Goal: Task Accomplishment & Management: Use online tool/utility

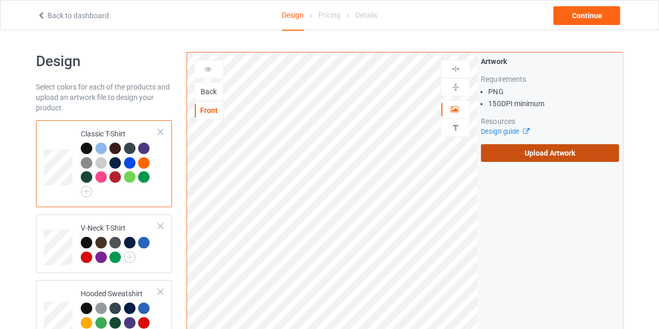
click at [543, 158] on label "Upload Artwork" at bounding box center [550, 153] width 138 height 18
click at [0, 0] on input "Upload Artwork" at bounding box center [0, 0] width 0 height 0
click at [208, 86] on div "Back" at bounding box center [209, 91] width 28 height 10
click at [512, 161] on label "Upload Artwork" at bounding box center [550, 153] width 138 height 18
click at [0, 0] on input "Upload Artwork" at bounding box center [0, 0] width 0 height 0
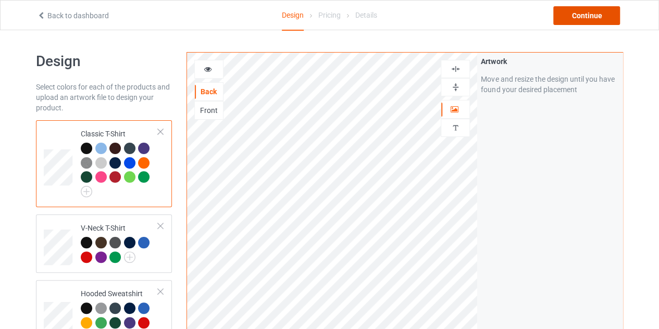
click at [589, 10] on div "Continue" at bounding box center [586, 15] width 67 height 19
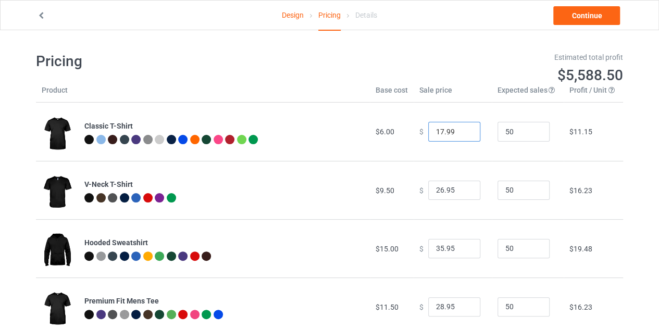
click at [462, 127] on input "17.99" at bounding box center [454, 132] width 52 height 20
type input "18.99"
click at [462, 127] on input "18.99" at bounding box center [454, 132] width 52 height 20
click at [594, 20] on link "Continue" at bounding box center [586, 15] width 67 height 19
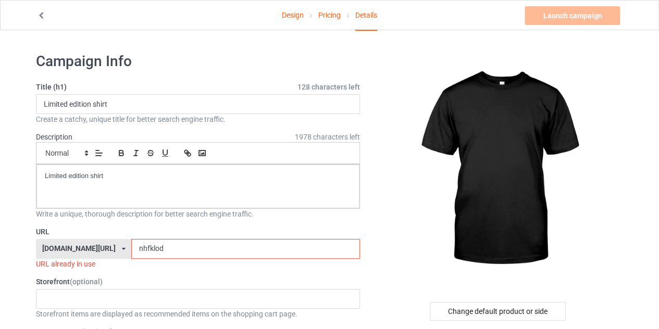
click at [141, 246] on input "nhfklod" at bounding box center [245, 249] width 228 height 20
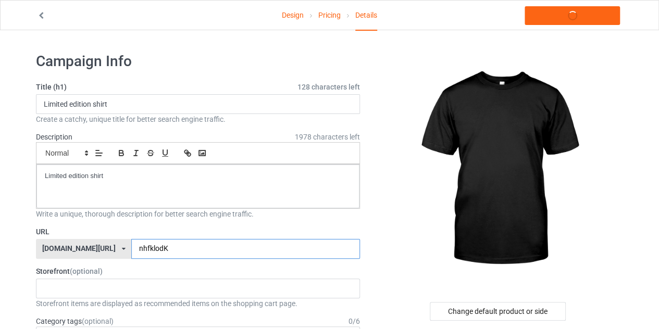
type input "nhfklodK"
click at [295, 13] on link "Design" at bounding box center [293, 15] width 22 height 29
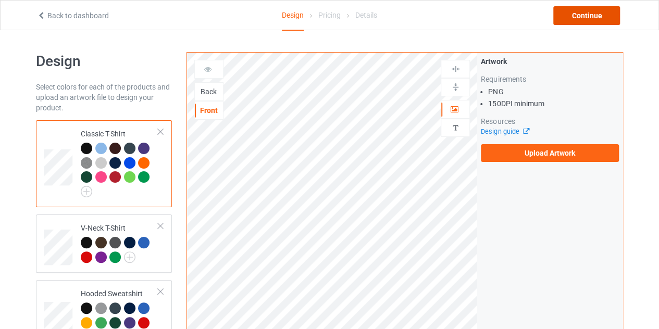
click at [584, 19] on div "Continue" at bounding box center [586, 15] width 67 height 19
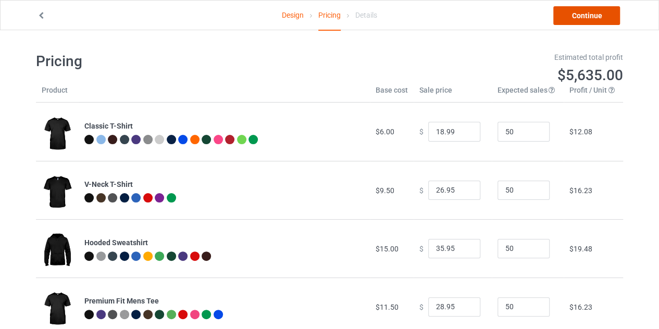
click at [584, 19] on link "Continue" at bounding box center [586, 15] width 67 height 19
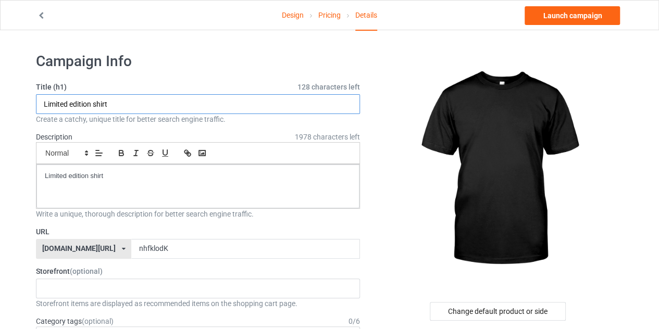
click at [107, 103] on input "Limited edition shirt" at bounding box center [198, 104] width 324 height 20
type input "Limited edition"
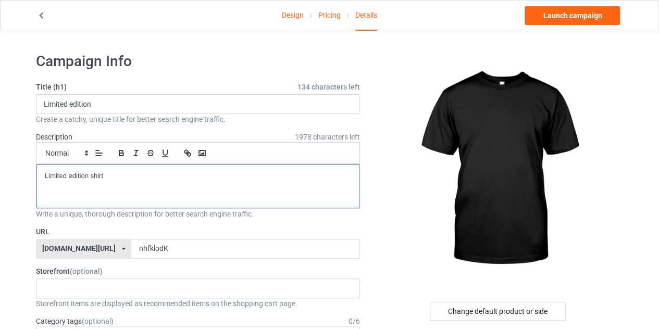
click at [110, 171] on p "Limited edition shirt" at bounding box center [198, 176] width 306 height 10
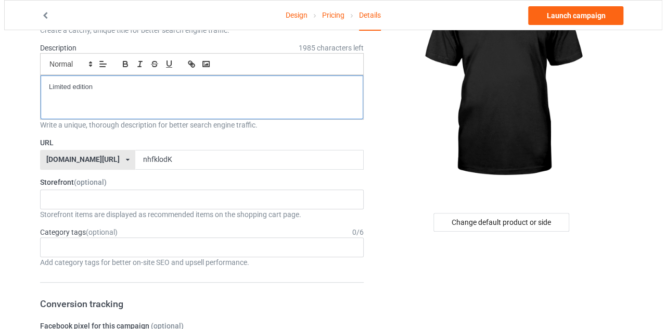
scroll to position [92, 0]
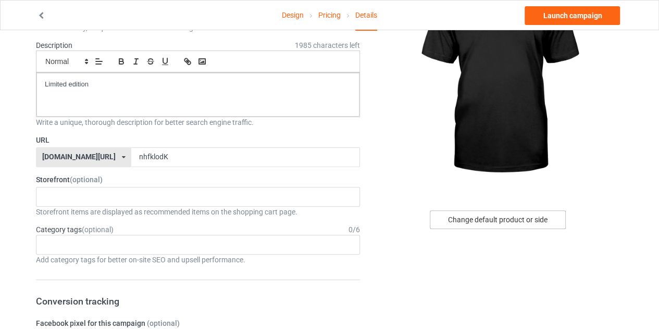
click at [475, 221] on div "Change default product or side" at bounding box center [498, 219] width 136 height 19
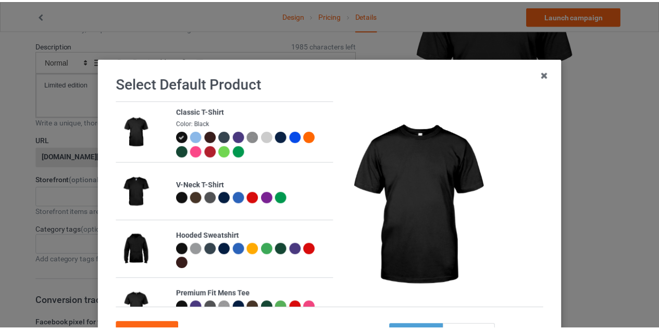
scroll to position [89, 0]
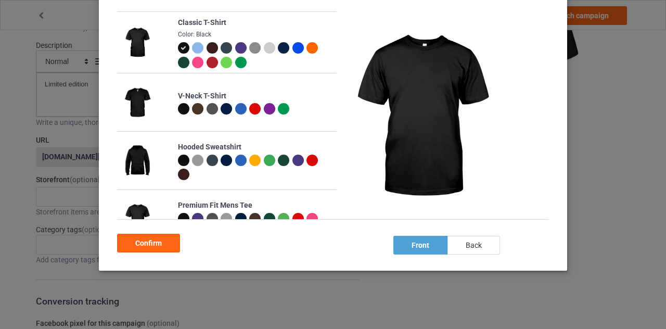
click at [468, 246] on div "back" at bounding box center [474, 245] width 53 height 19
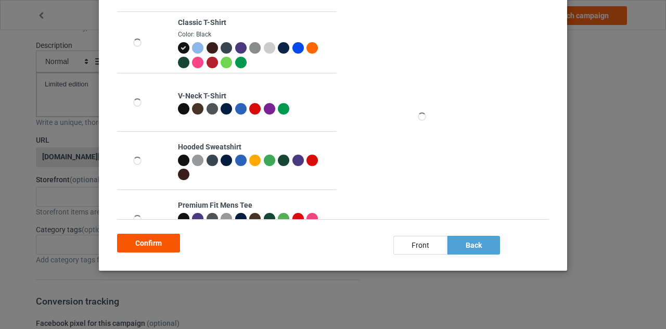
click at [147, 240] on div "Confirm" at bounding box center [148, 243] width 63 height 19
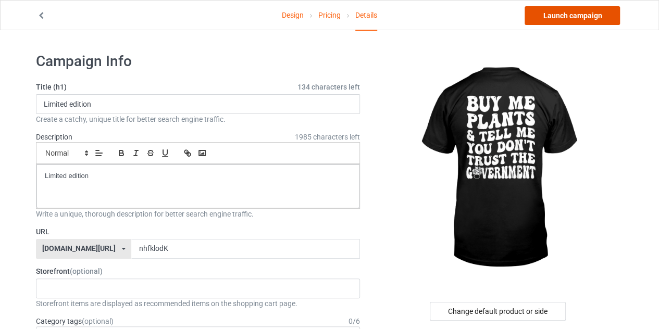
click at [561, 14] on link "Launch campaign" at bounding box center [571, 15] width 95 height 19
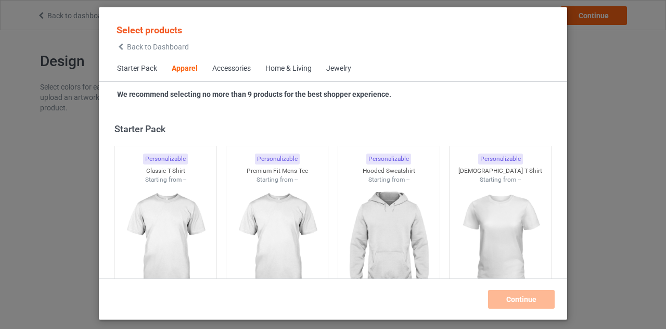
scroll to position [388, 0]
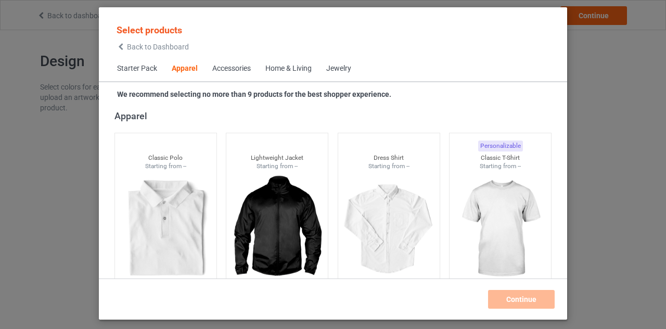
click at [129, 47] on span "Back to Dashboard" at bounding box center [158, 47] width 62 height 8
